Goal: Task Accomplishment & Management: Manage account settings

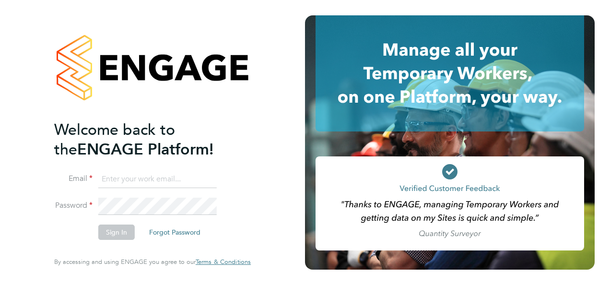
click at [148, 180] on input at bounding box center [157, 179] width 118 height 17
type input "[PERSON_NAME][EMAIL_ADDRESS][PERSON_NAME][DOMAIN_NAME]"
click at [127, 228] on button "Sign In" at bounding box center [116, 231] width 36 height 15
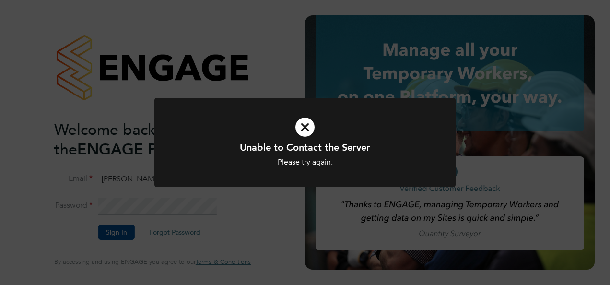
click at [303, 127] on icon at bounding box center [304, 126] width 249 height 37
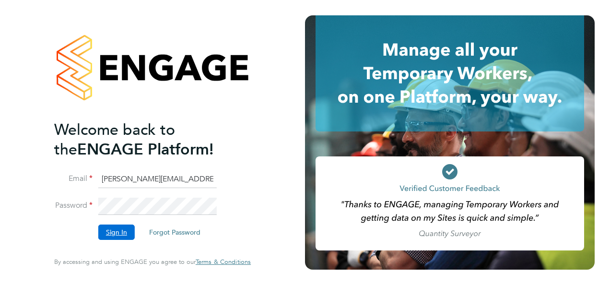
click at [113, 233] on button "Sign In" at bounding box center [116, 231] width 36 height 15
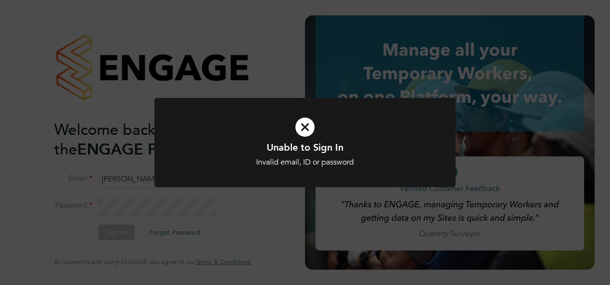
click at [302, 131] on icon at bounding box center [304, 126] width 249 height 37
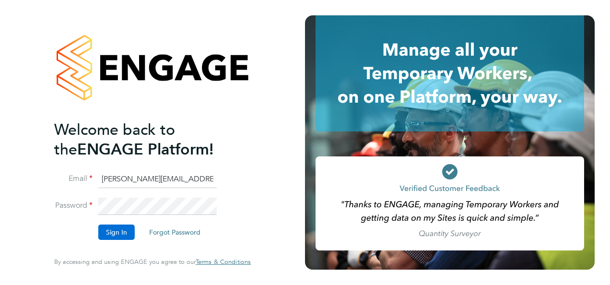
click at [124, 228] on button "Sign In" at bounding box center [116, 231] width 36 height 15
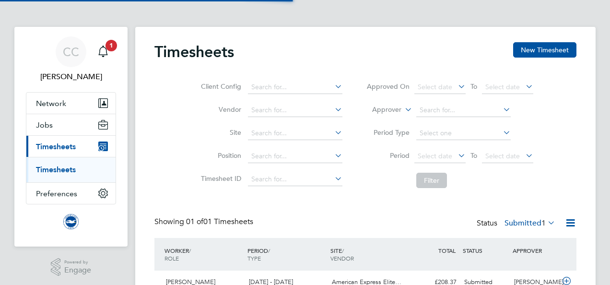
scroll to position [24, 83]
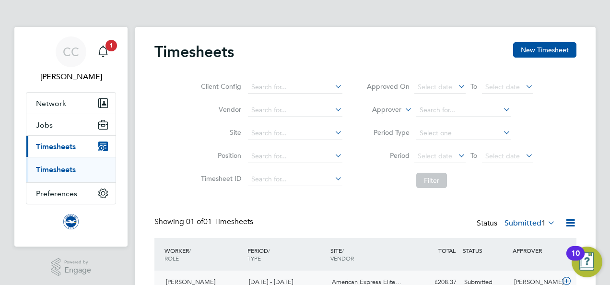
click at [511, 280] on div "[PERSON_NAME]" at bounding box center [535, 282] width 50 height 16
click at [545, 225] on icon at bounding box center [545, 222] width 0 height 13
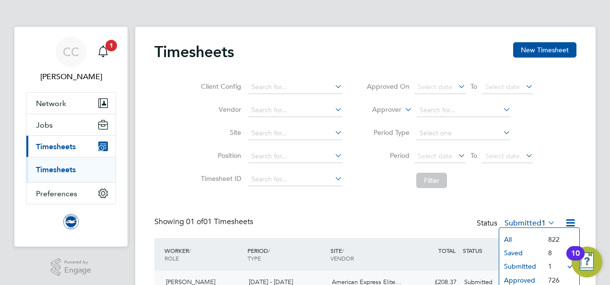
click at [516, 265] on li "Submitted" at bounding box center [521, 265] width 44 height 13
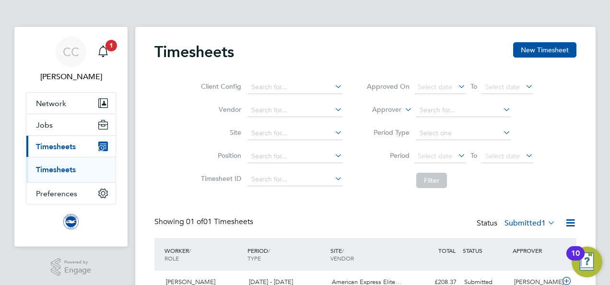
scroll to position [24, 83]
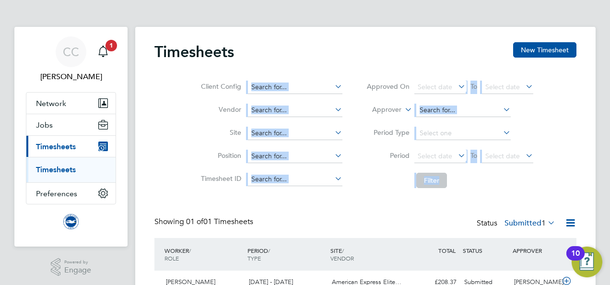
drag, startPoint x: 609, startPoint y: 58, endPoint x: 611, endPoint y: 98, distance: 39.3
click at [609, 98] on html "CC Chris Crowe Notifications 1 Applications: Network Sites Workers Jobs Positio…" at bounding box center [305, 172] width 610 height 345
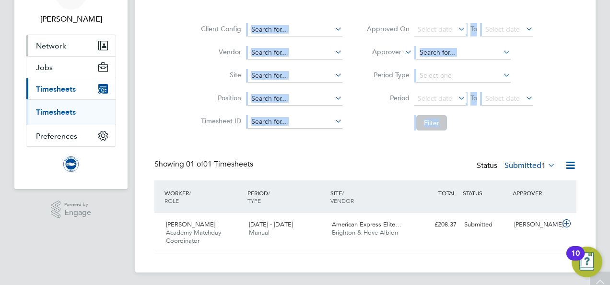
scroll to position [59, 0]
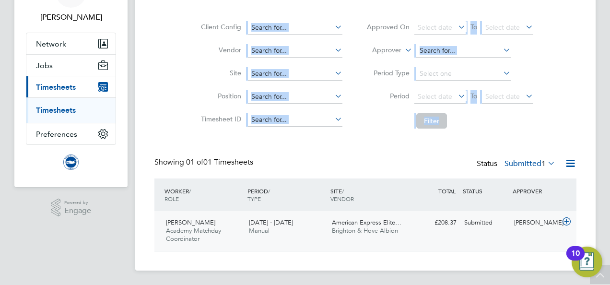
click at [330, 229] on div "American Express Elite… Brighton & Hove Albion" at bounding box center [369, 227] width 83 height 24
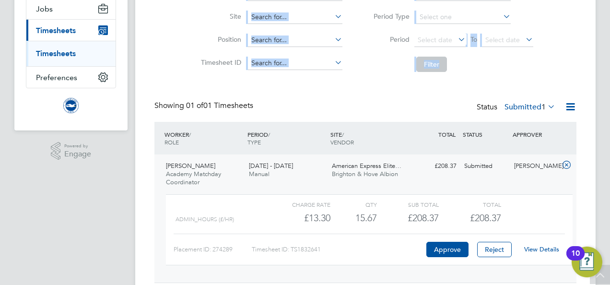
scroll to position [117, 0]
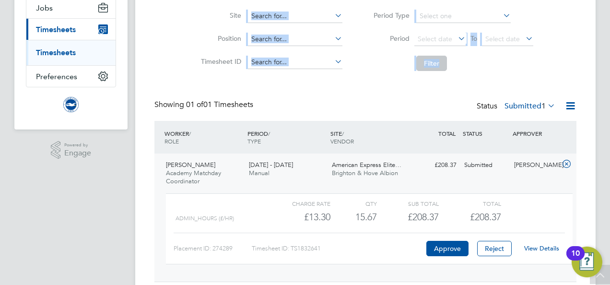
click at [535, 247] on link "View Details" at bounding box center [541, 248] width 35 height 8
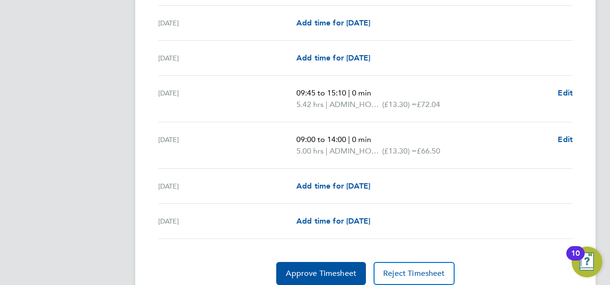
scroll to position [1191, 0]
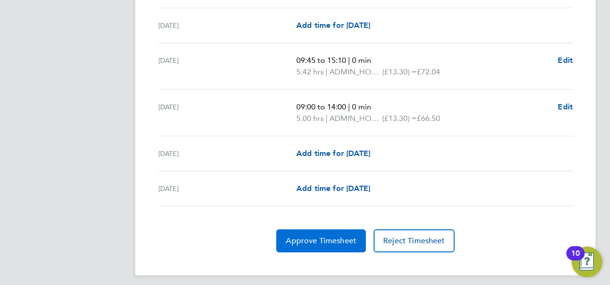
click at [296, 236] on span "Approve Timesheet" at bounding box center [321, 241] width 70 height 10
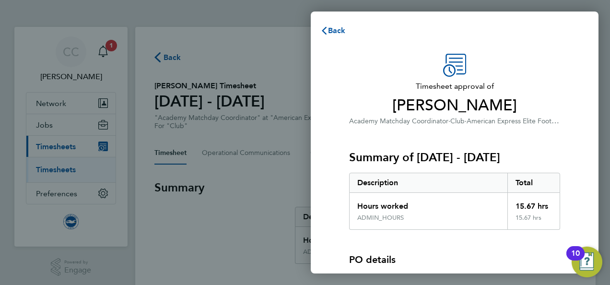
click at [530, 143] on div "Summary of 01 - 30 Sep 2025 Description Total Hours worked 15.67 hrs ADMIN_HOUR…" at bounding box center [454, 178] width 211 height 103
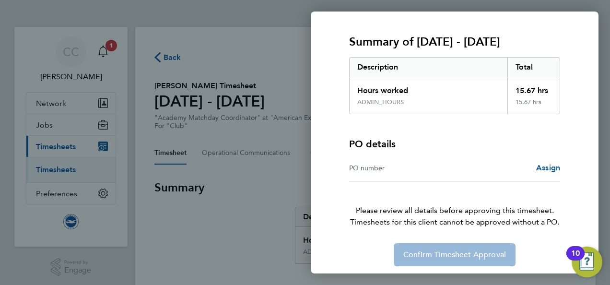
scroll to position [119, 0]
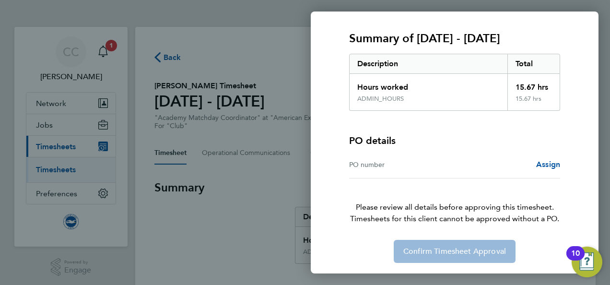
click at [490, 254] on div "Confirm Timesheet Approval" at bounding box center [454, 251] width 234 height 23
click at [462, 249] on div "Confirm Timesheet Approval" at bounding box center [454, 251] width 234 height 23
click at [424, 251] on div "Confirm Timesheet Approval" at bounding box center [454, 251] width 234 height 23
click at [247, 221] on div "Back Timesheet approval of Chris Rigakos Academy Matchday Coordinator · Club · …" at bounding box center [305, 142] width 610 height 285
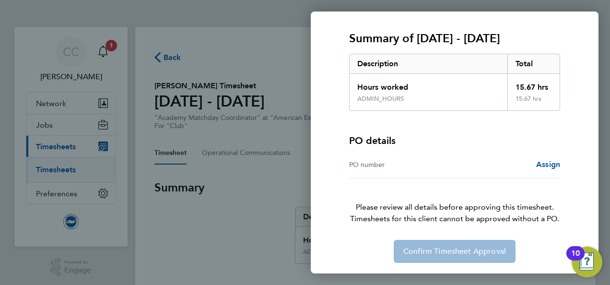
click at [439, 266] on div "Timesheet approval of Chris Rigakos Academy Matchday Coordinator · Club · Ameri…" at bounding box center [455, 98] width 288 height 351
click at [436, 254] on div "Confirm Timesheet Approval" at bounding box center [454, 251] width 234 height 23
click at [427, 246] on div "Confirm Timesheet Approval" at bounding box center [454, 251] width 234 height 23
click at [433, 159] on div "PO number" at bounding box center [401, 165] width 105 height 12
click at [431, 162] on div "PO number" at bounding box center [401, 165] width 105 height 12
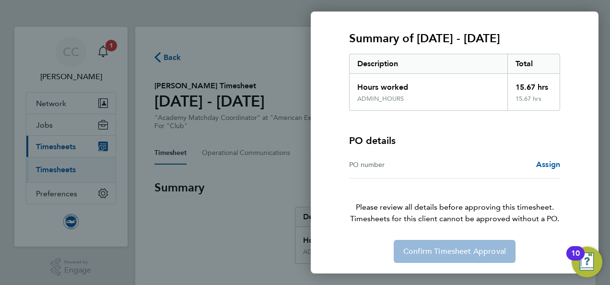
click at [370, 168] on div "PO number" at bounding box center [401, 165] width 105 height 12
click at [368, 162] on div "PO number" at bounding box center [401, 165] width 105 height 12
click at [406, 257] on div "Confirm Timesheet Approval" at bounding box center [454, 251] width 234 height 23
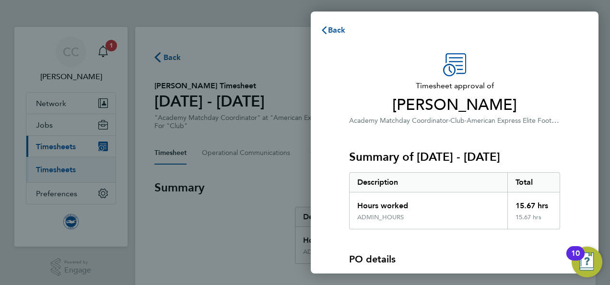
scroll to position [0, 0]
click at [333, 29] on span "Back" at bounding box center [337, 30] width 18 height 9
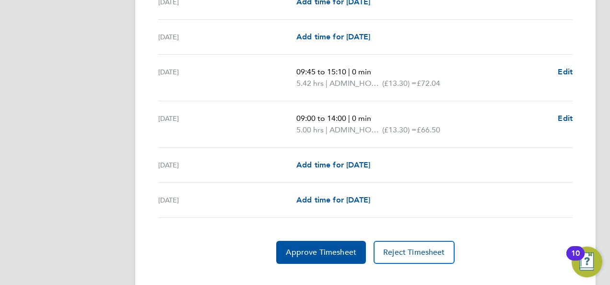
scroll to position [1191, 0]
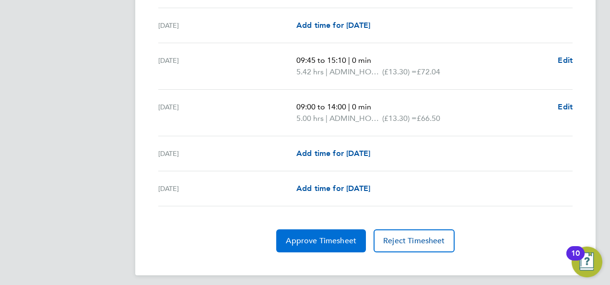
click at [329, 241] on button "Approve Timesheet" at bounding box center [321, 240] width 90 height 23
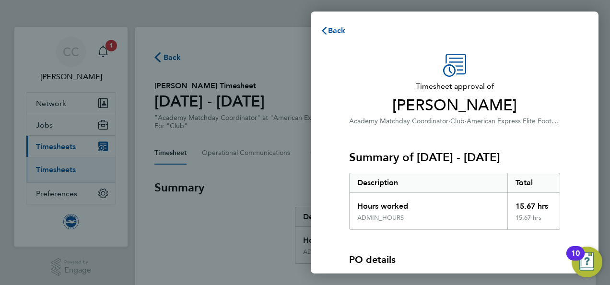
click at [412, 102] on span "Chris Rigakos" at bounding box center [454, 105] width 211 height 19
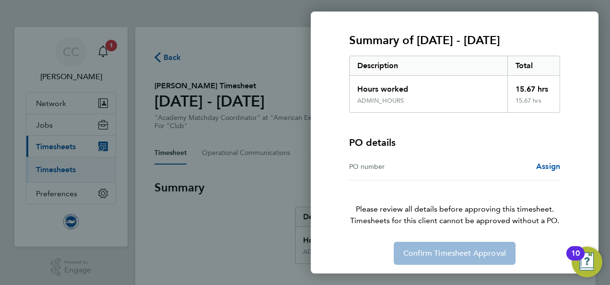
scroll to position [119, 0]
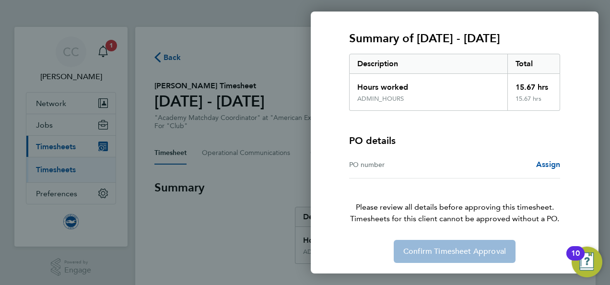
click at [491, 255] on div "Confirm Timesheet Approval" at bounding box center [454, 251] width 234 height 23
click at [539, 165] on span "Assign" at bounding box center [548, 164] width 24 height 9
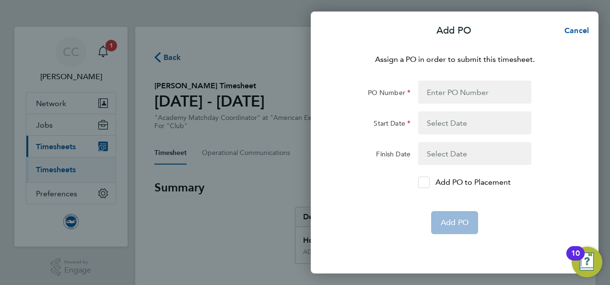
click at [419, 180] on div at bounding box center [424, 182] width 12 height 12
click at [427, 182] on input "Add PO to Placement" at bounding box center [427, 182] width 0 height 0
click at [446, 212] on app-form-button "Add PO" at bounding box center [454, 222] width 47 height 23
click at [570, 27] on span "Cancel" at bounding box center [574, 30] width 27 height 9
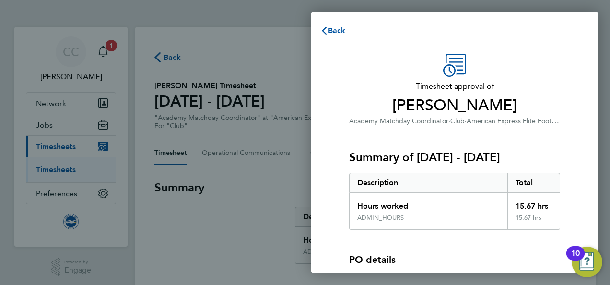
click at [540, 109] on span "Chris Rigakos" at bounding box center [454, 105] width 211 height 19
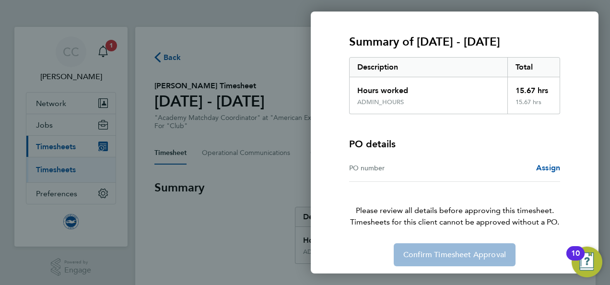
scroll to position [119, 0]
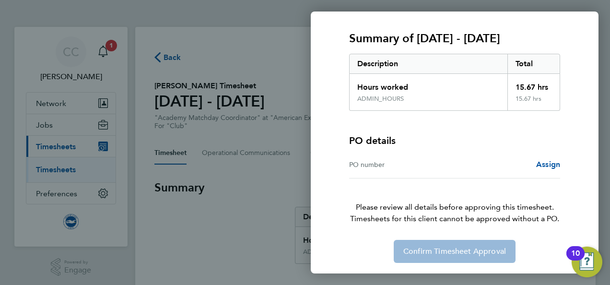
click at [472, 255] on div "Confirm Timesheet Approval" at bounding box center [454, 251] width 234 height 23
click at [241, 127] on div "Back Timesheet approval of Chris Rigakos Academy Matchday Coordinator · Club · …" at bounding box center [305, 142] width 610 height 285
click at [492, 251] on div "Confirm Timesheet Approval" at bounding box center [454, 251] width 234 height 23
click at [536, 165] on span "Assign" at bounding box center [548, 164] width 24 height 9
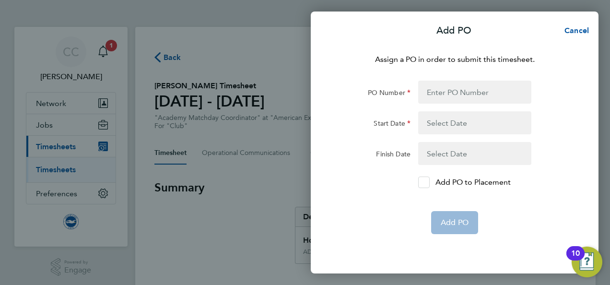
click at [425, 185] on icon at bounding box center [423, 182] width 7 height 6
click at [427, 182] on input "Add PO to Placement" at bounding box center [427, 182] width 0 height 0
click at [451, 224] on app-form-button "Add PO" at bounding box center [454, 222] width 47 height 23
click at [574, 32] on span "Cancel" at bounding box center [574, 30] width 27 height 9
